Goal: Information Seeking & Learning: Understand process/instructions

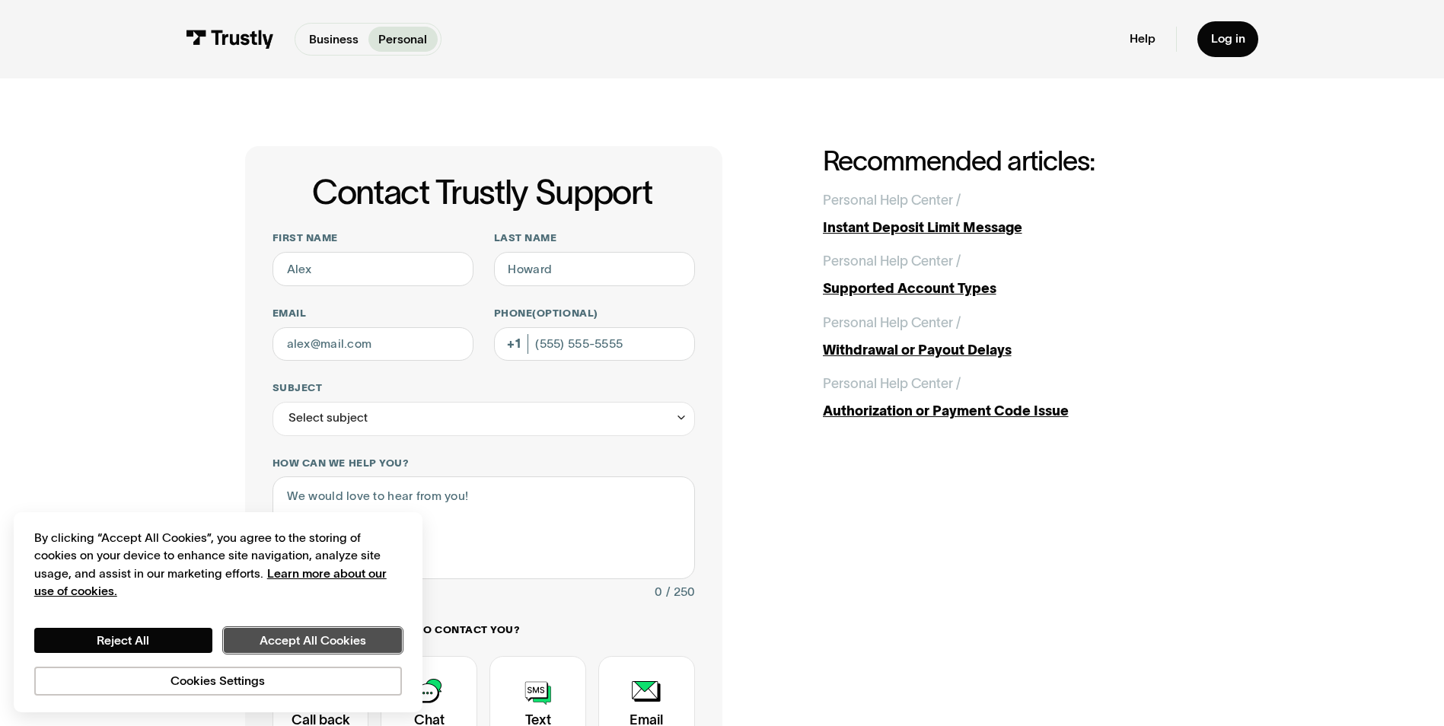
click at [381, 639] on button "Accept All Cookies" at bounding box center [313, 641] width 178 height 26
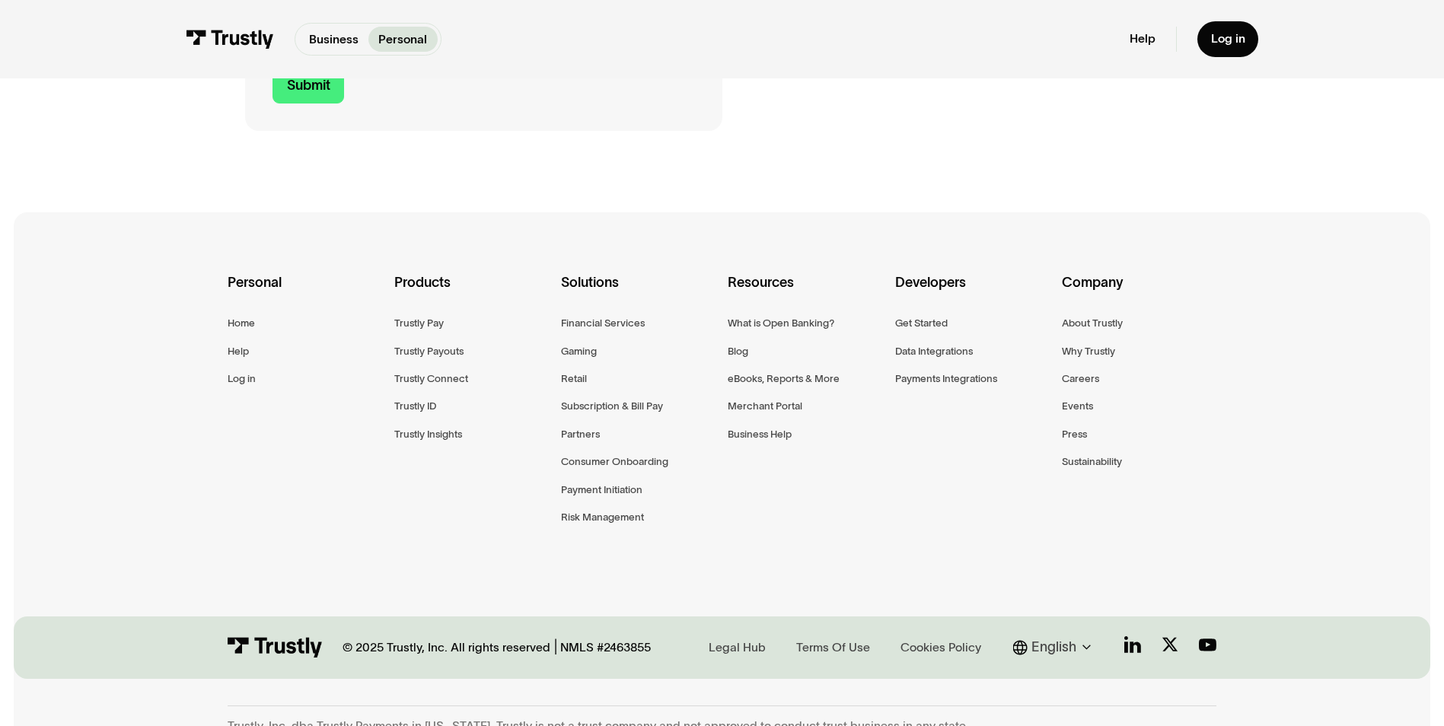
scroll to position [820, 0]
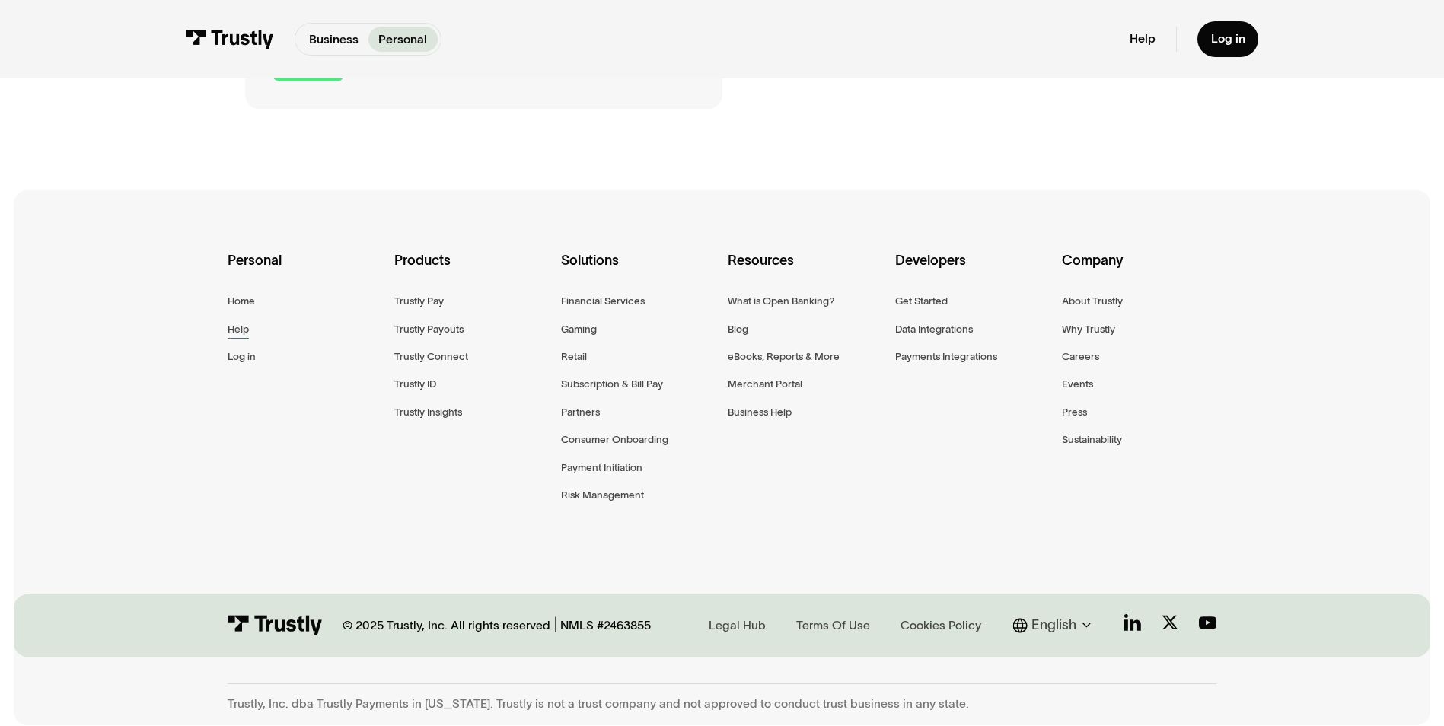
click at [240, 323] on div "Help" at bounding box center [238, 329] width 21 height 18
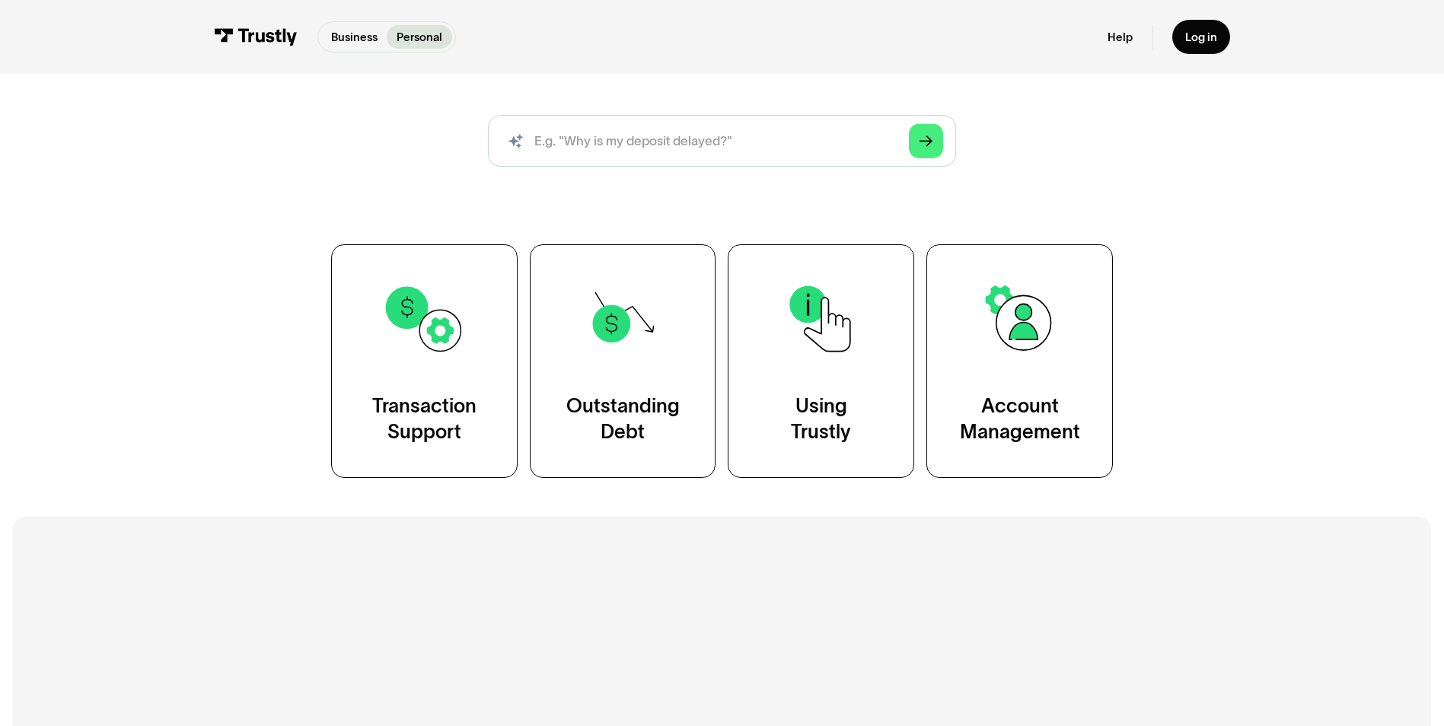
scroll to position [228, 0]
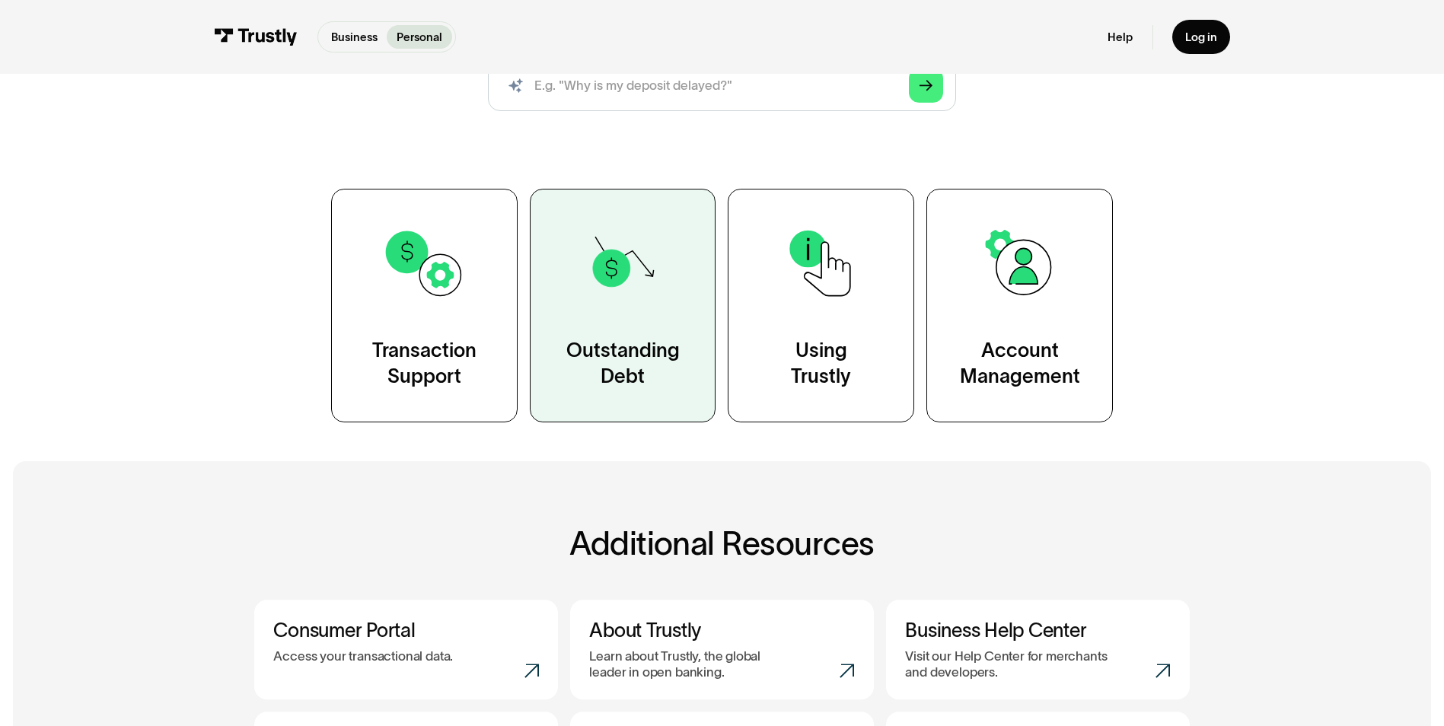
click at [619, 393] on link "Outstanding Debt" at bounding box center [623, 306] width 186 height 234
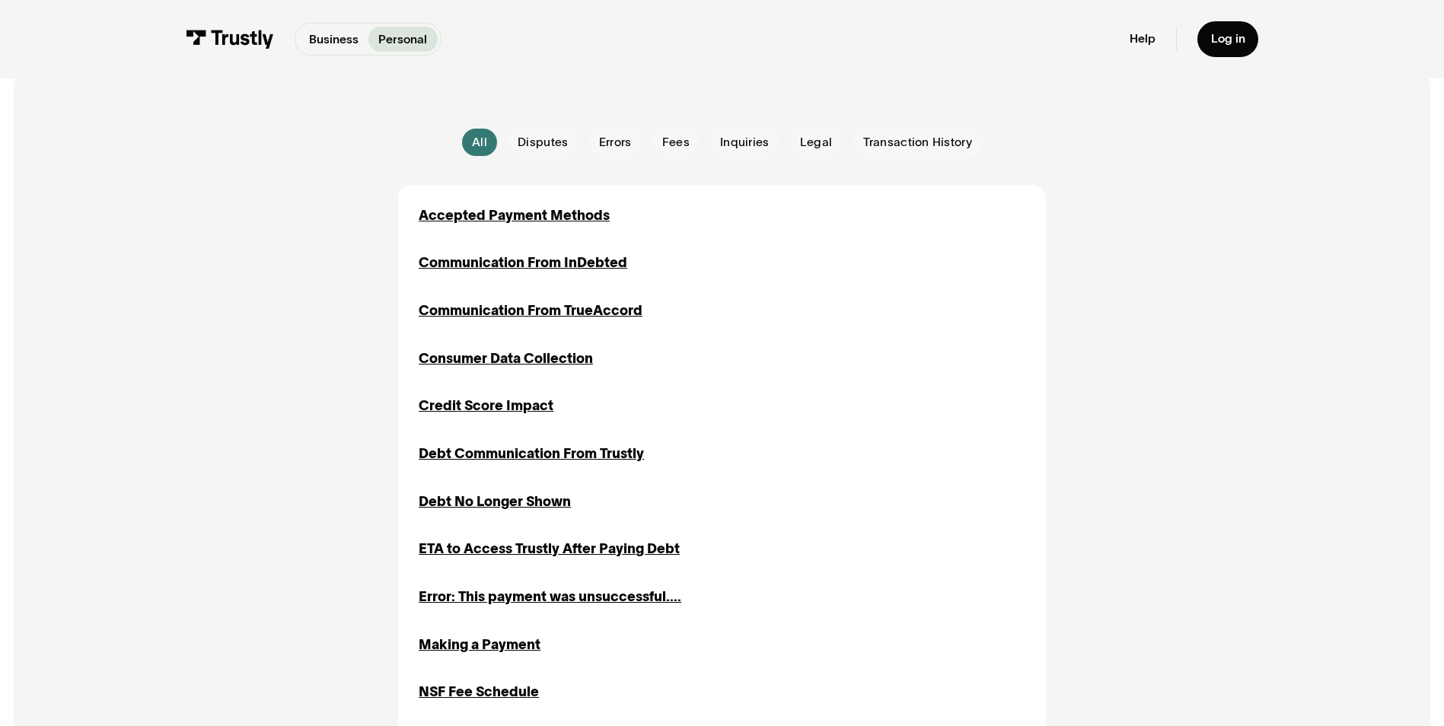
scroll to position [304, 0]
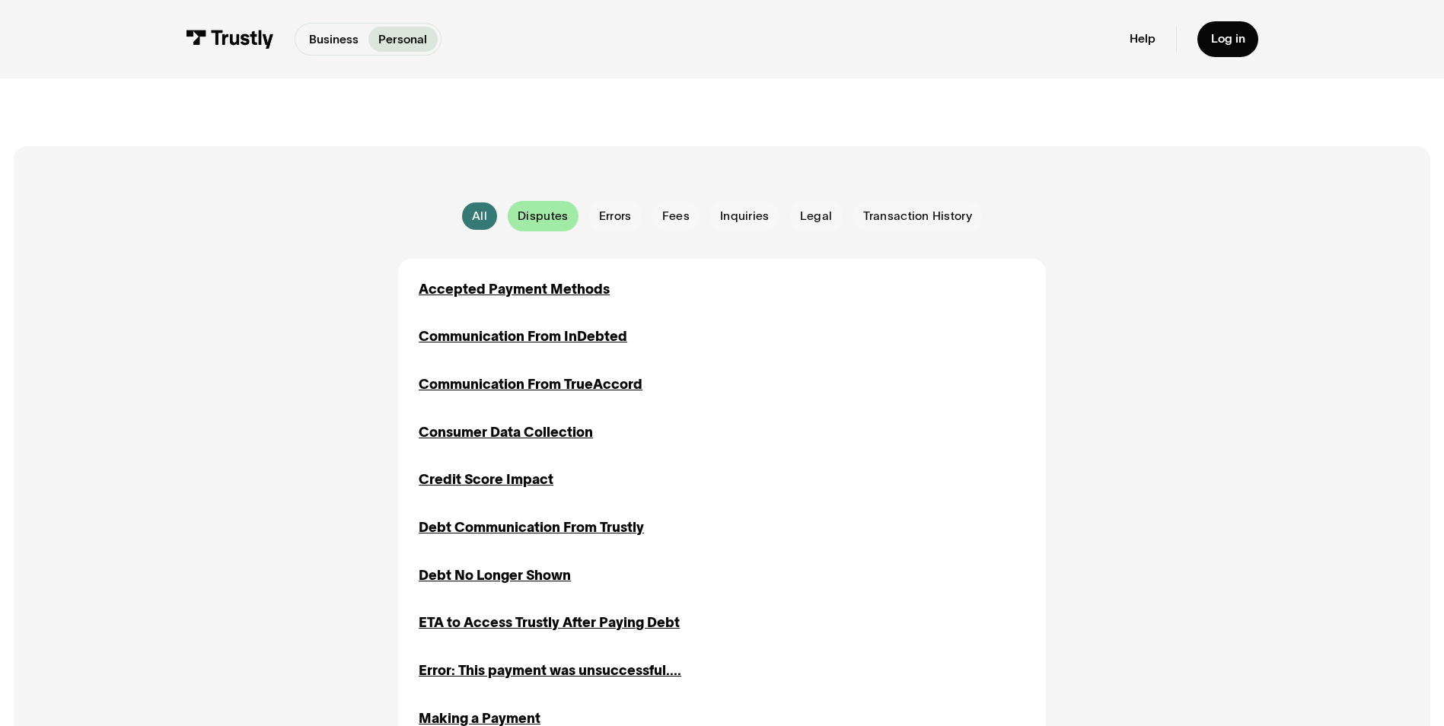
click at [547, 218] on span "Disputes" at bounding box center [542, 216] width 50 height 17
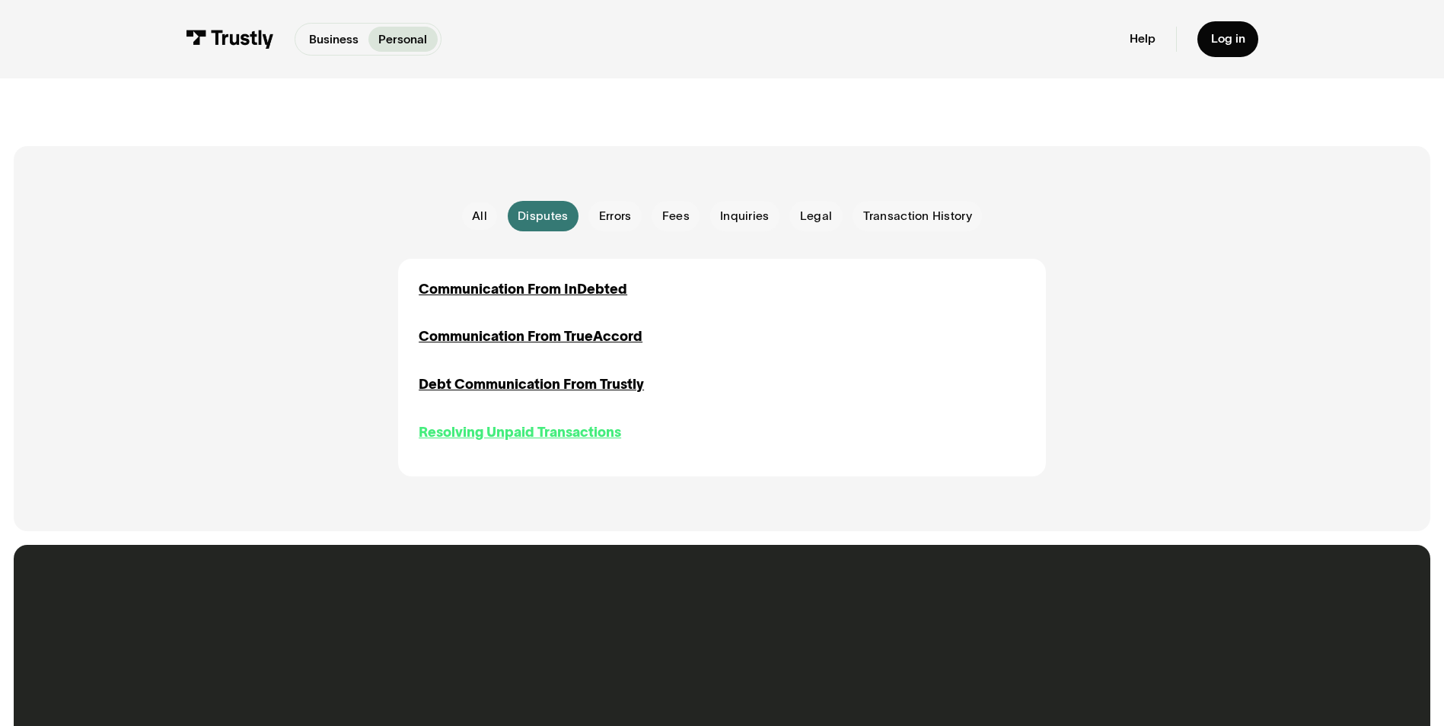
click at [580, 437] on div "Resolving Unpaid Transactions" at bounding box center [520, 432] width 202 height 21
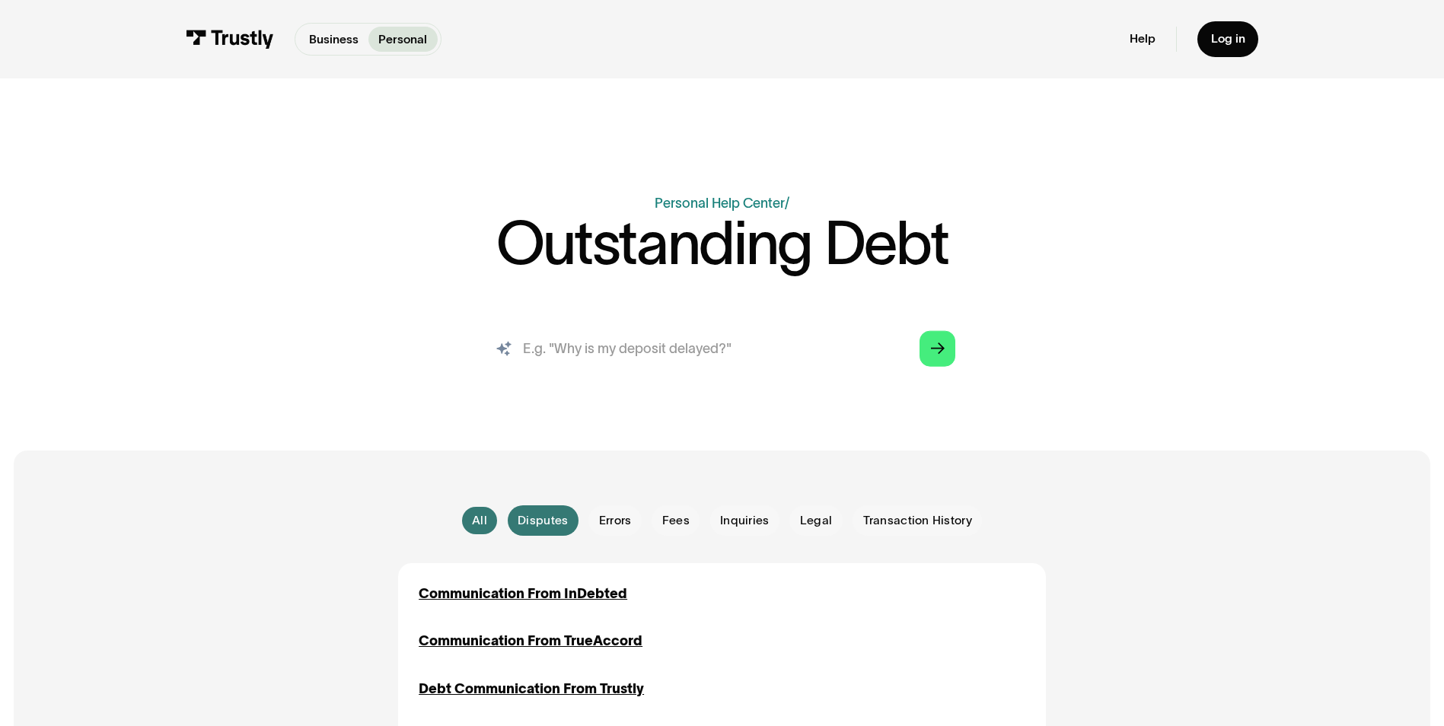
click at [642, 345] on input "search" at bounding box center [722, 348] width 494 height 55
click at [625, 368] on input "search" at bounding box center [722, 348] width 494 height 55
type input "presentment"
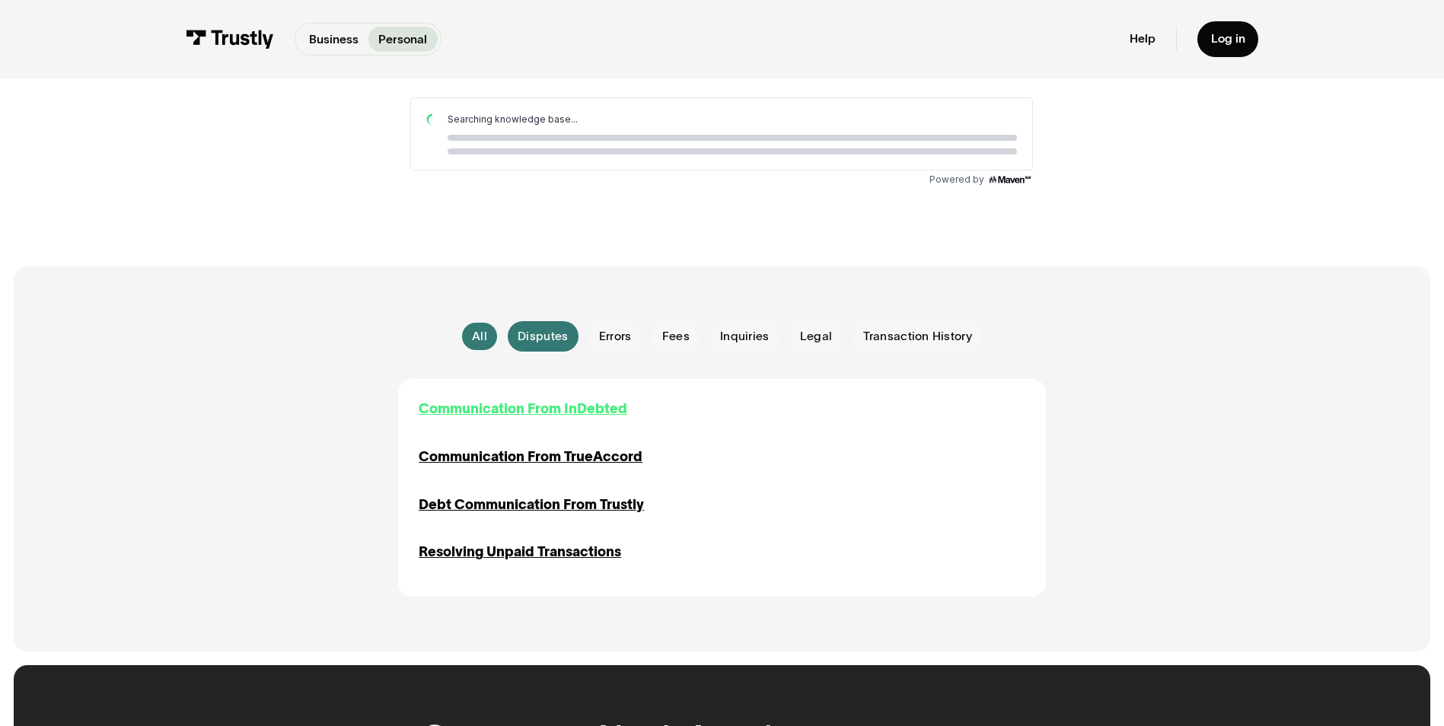
click at [567, 406] on div "Communication From InDebted" at bounding box center [523, 409] width 209 height 21
